Goal: Task Accomplishment & Management: Manage account settings

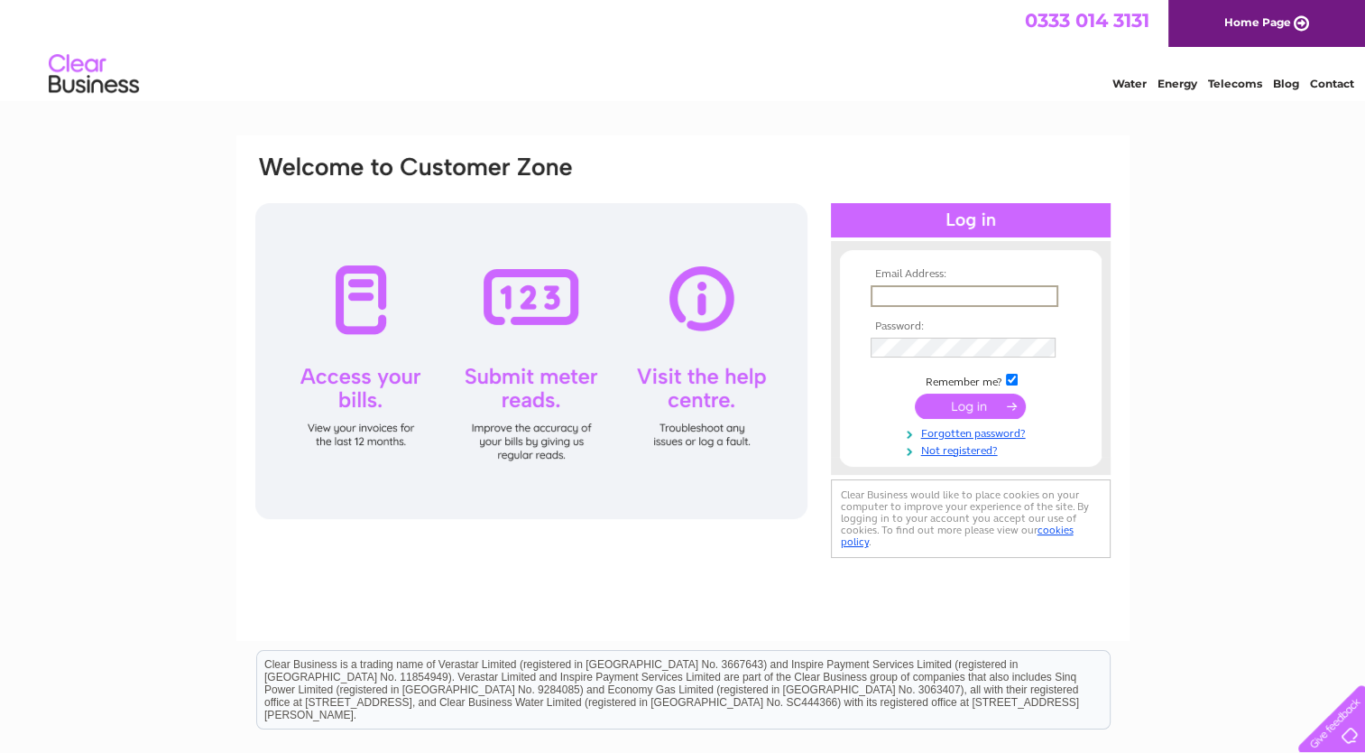
click at [975, 295] on input "text" at bounding box center [965, 296] width 188 height 22
type input "[EMAIL_ADDRESS][DOMAIN_NAME]"
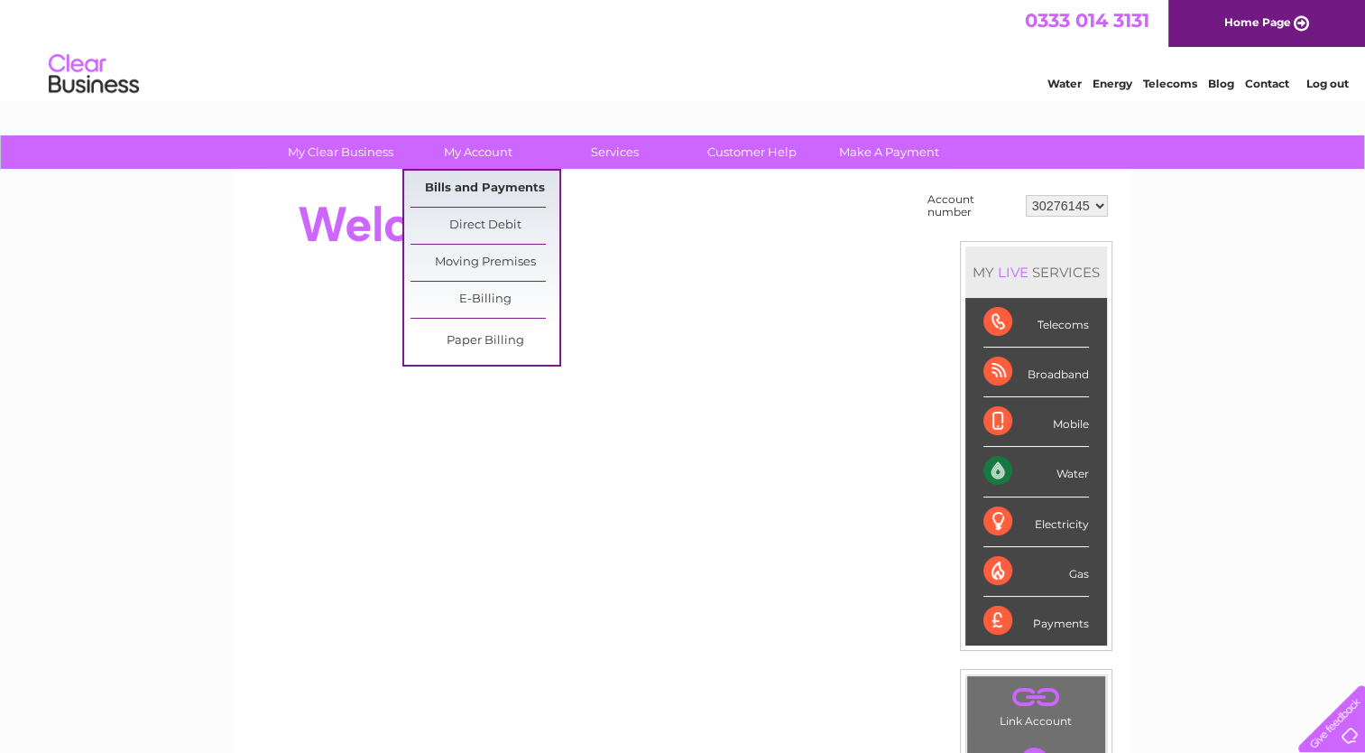
click at [489, 190] on link "Bills and Payments" at bounding box center [485, 189] width 149 height 36
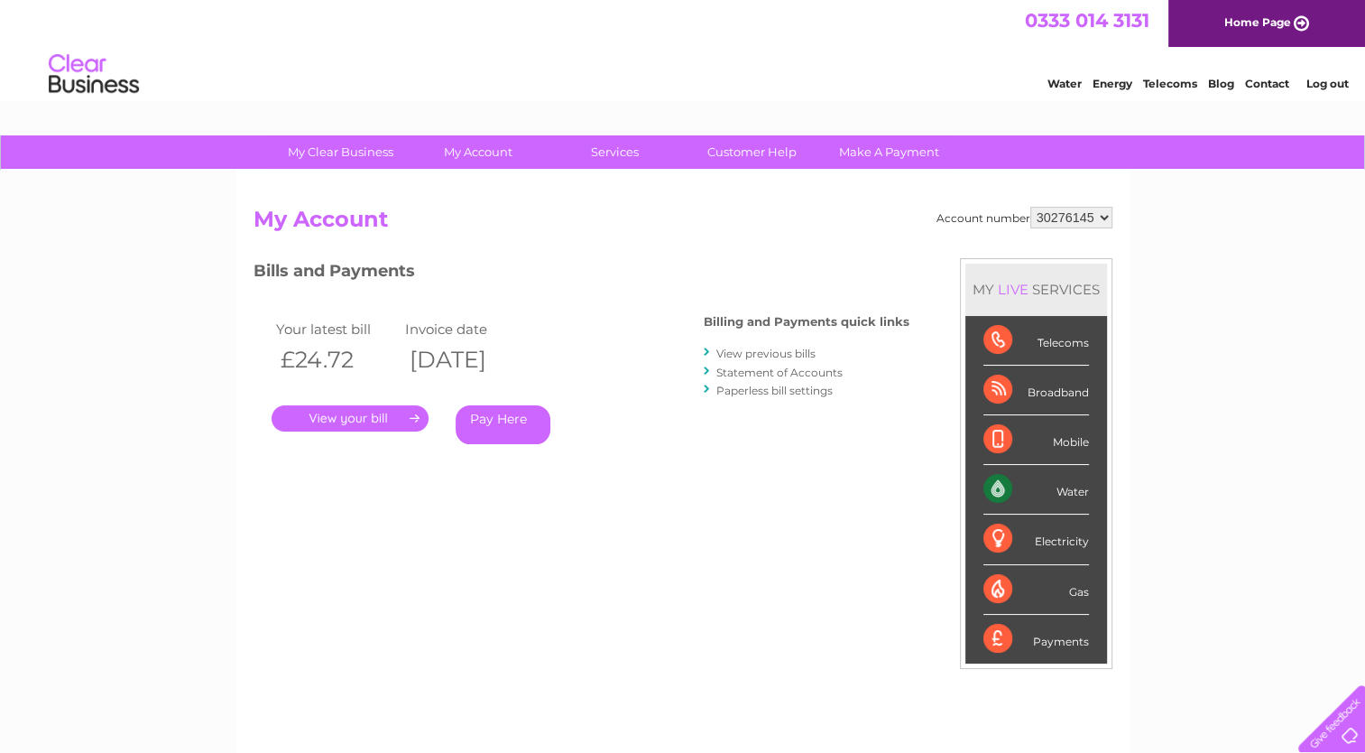
click at [771, 356] on link "View previous bills" at bounding box center [766, 354] width 99 height 14
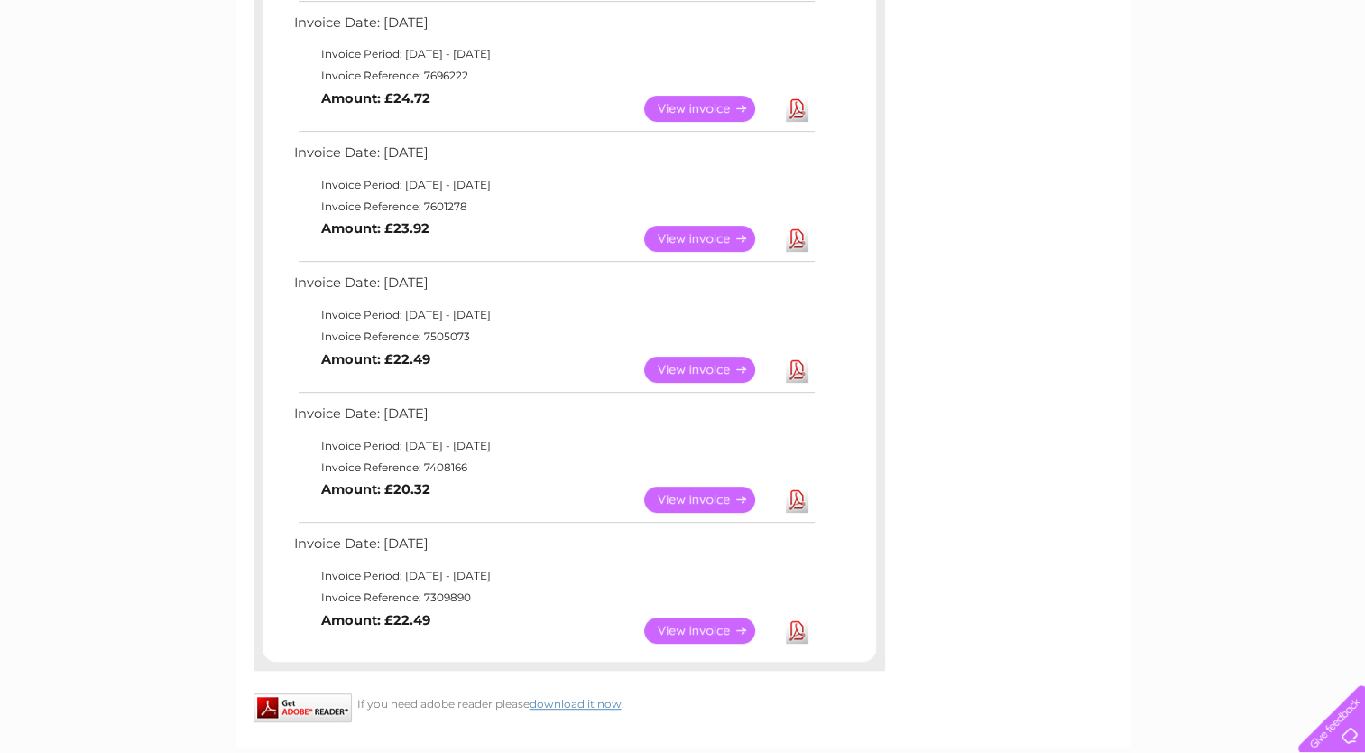
scroll to position [722, 0]
